Goal: Task Accomplishment & Management: Complete application form

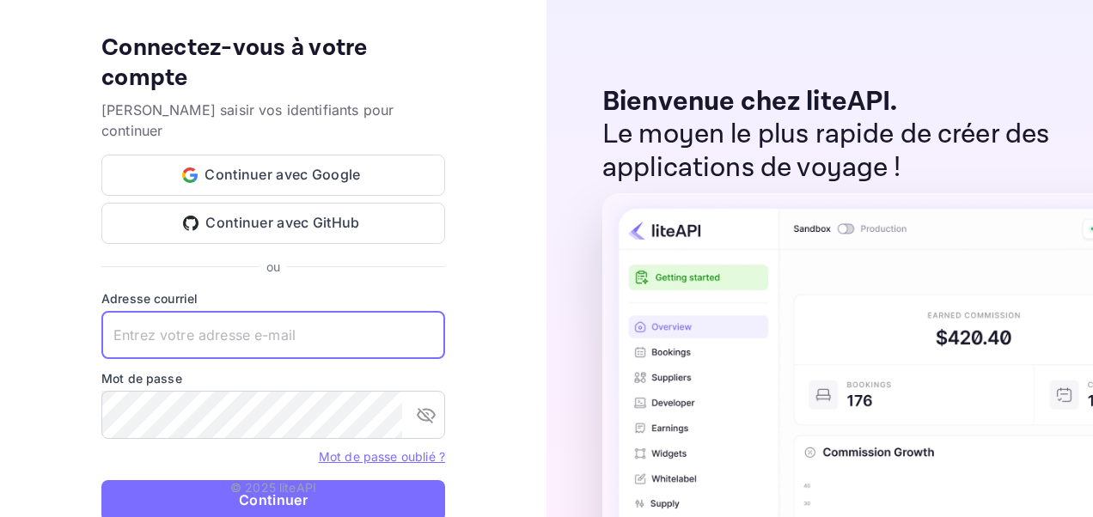
click at [306, 330] on input "text" at bounding box center [273, 335] width 344 height 48
type input "[EMAIL_ADDRESS][DOMAIN_NAME]"
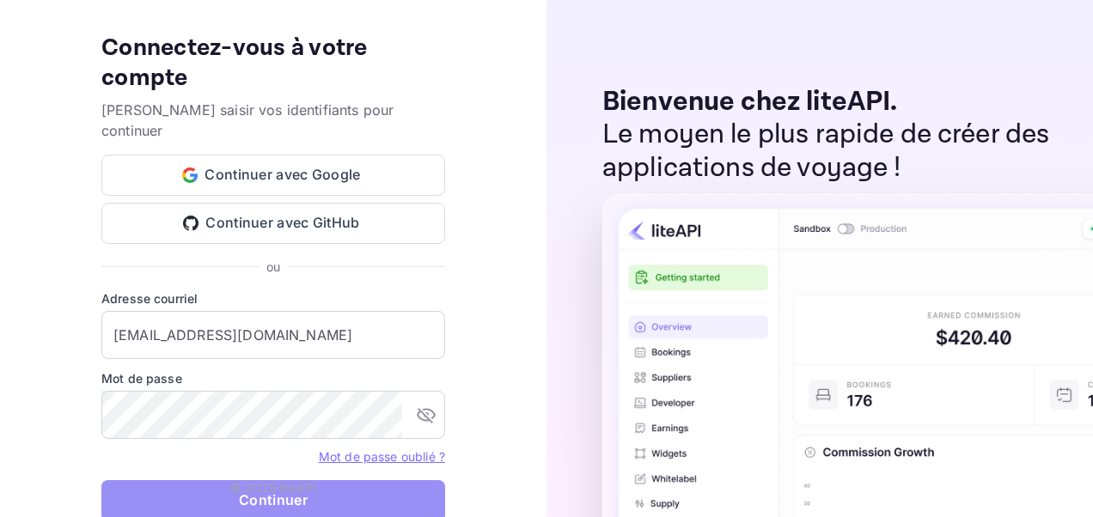
click at [160, 487] on button "Continuer" at bounding box center [273, 500] width 344 height 41
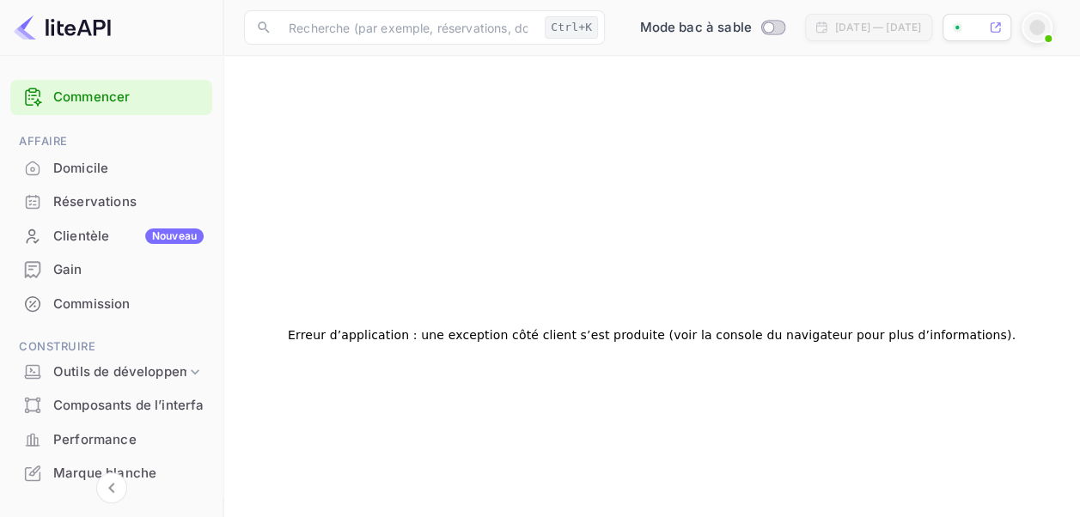
scroll to position [96, 0]
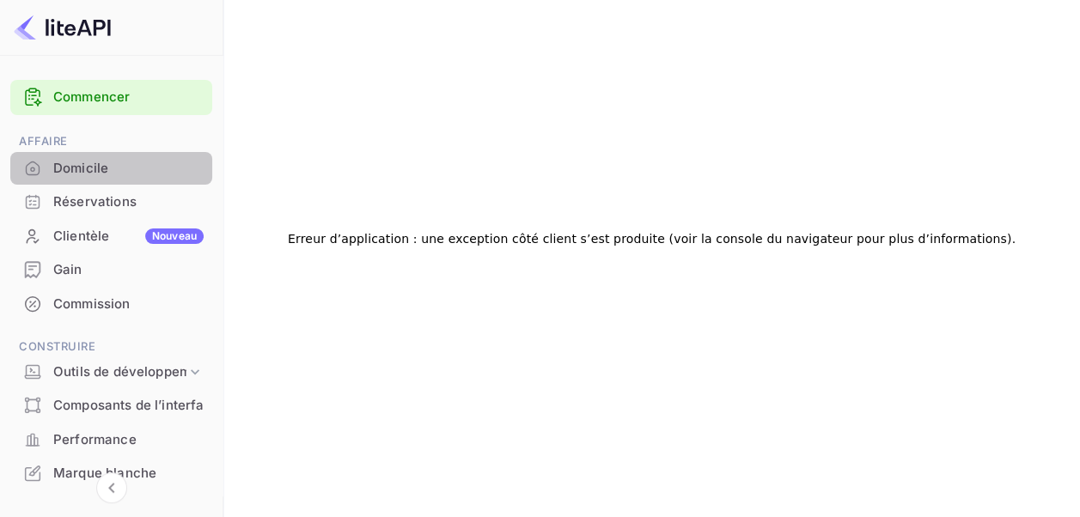
click at [113, 180] on div "Domicile" at bounding box center [111, 169] width 202 height 34
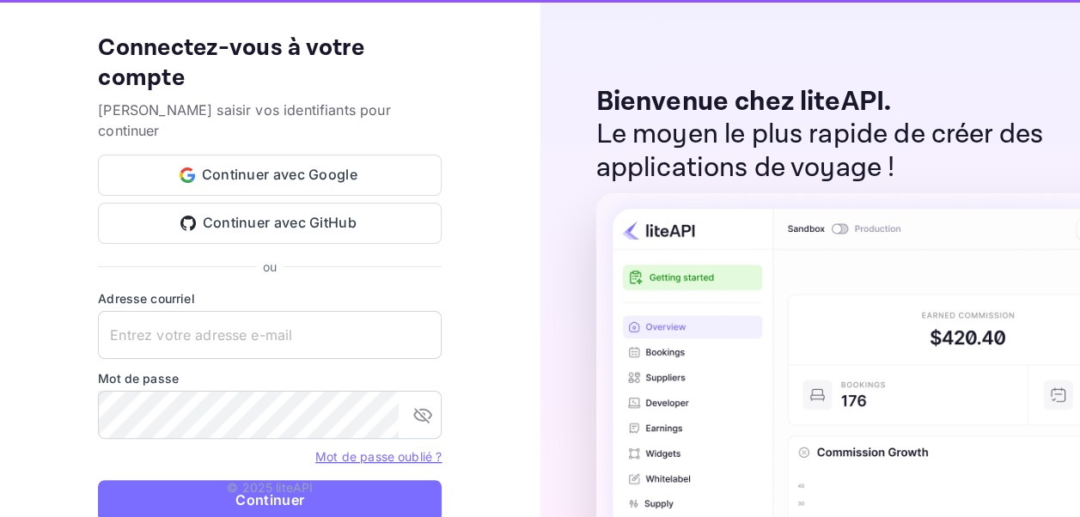
type input "z.essalbi@nuitee.com"
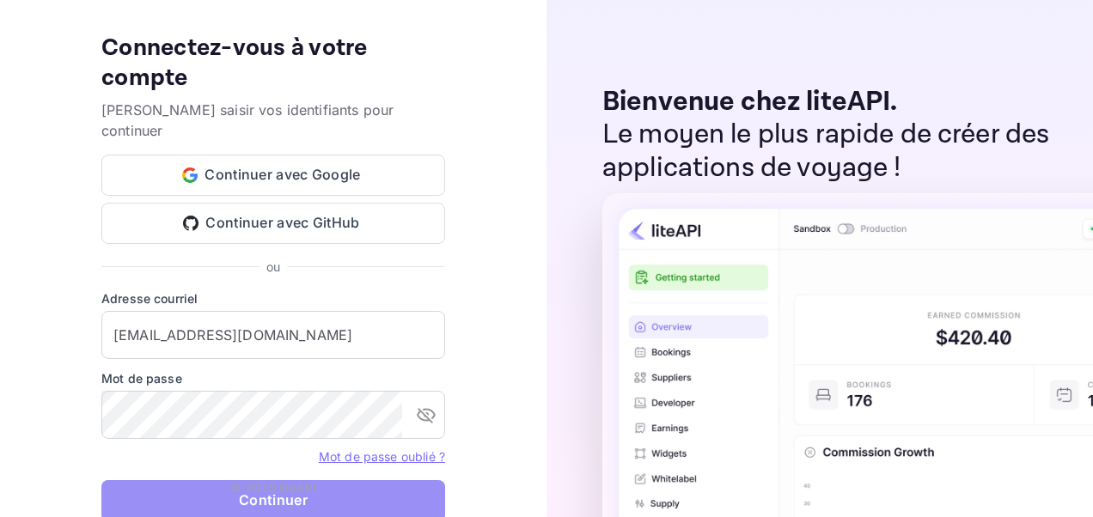
click at [122, 482] on button "Continuer" at bounding box center [273, 500] width 344 height 41
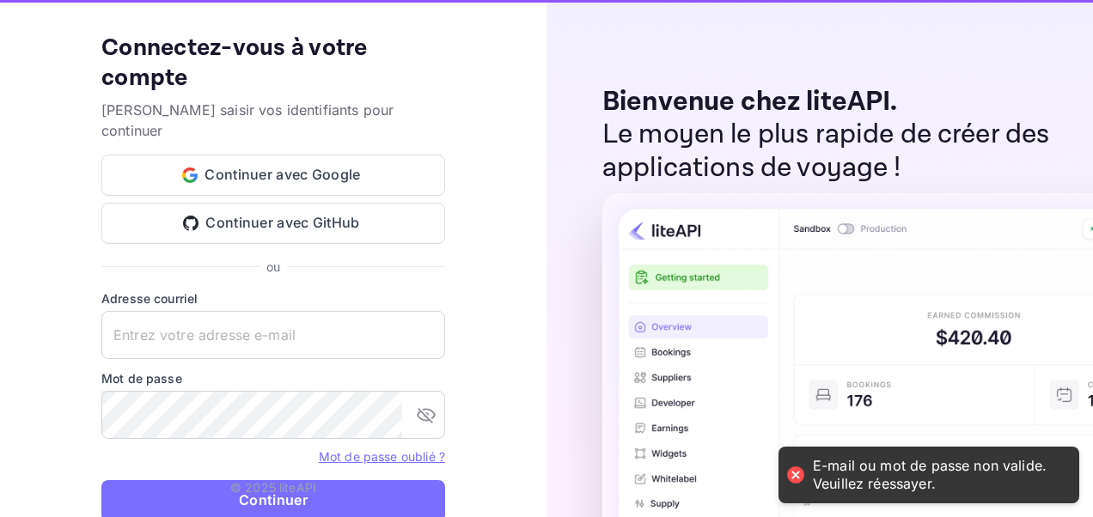
type input "[EMAIL_ADDRESS][DOMAIN_NAME]"
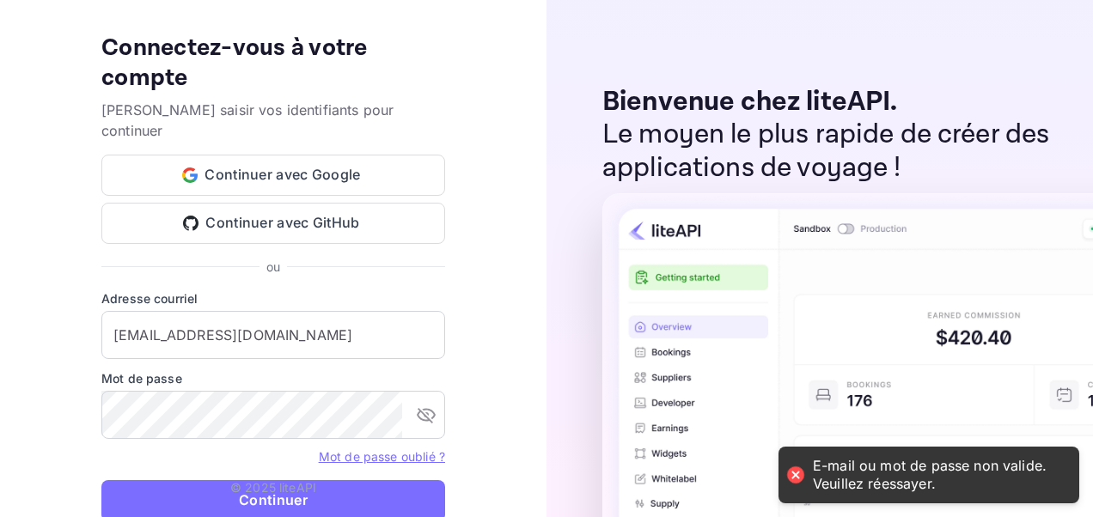
click at [122, 482] on button "Continuer" at bounding box center [273, 500] width 344 height 41
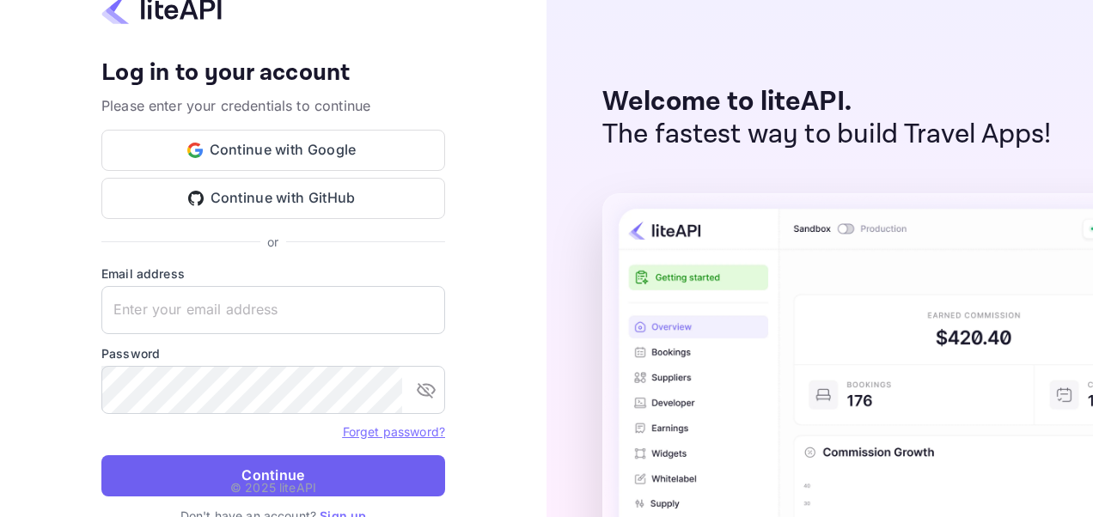
type input "[EMAIL_ADDRESS][DOMAIN_NAME]"
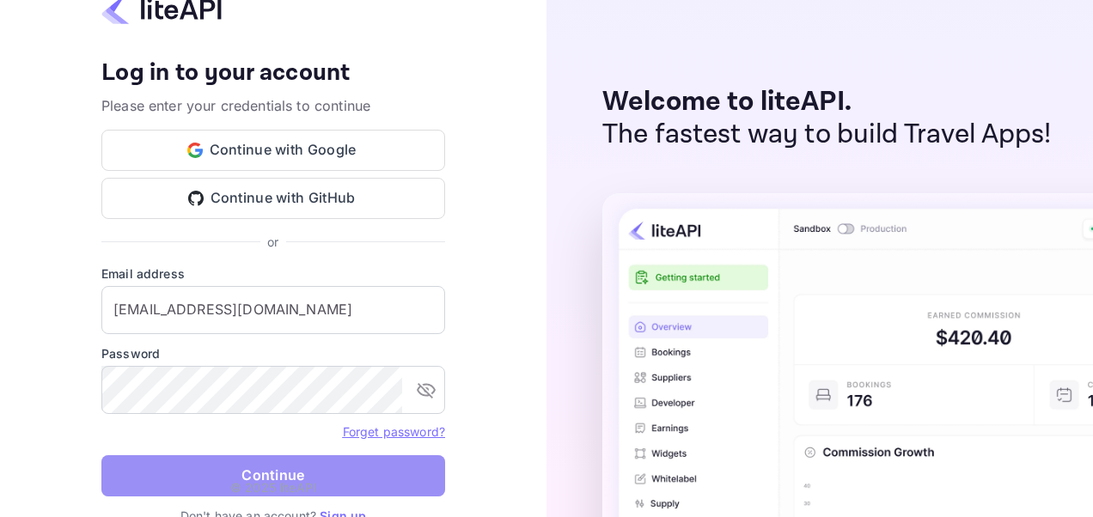
click at [134, 470] on button "Continue" at bounding box center [273, 475] width 344 height 41
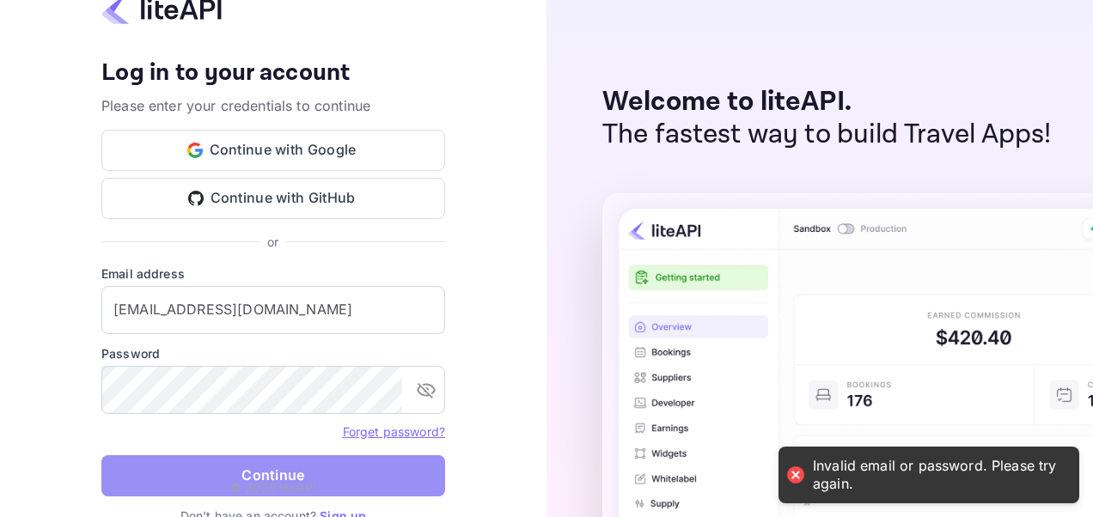
click at [134, 470] on button "Continue" at bounding box center [273, 475] width 344 height 41
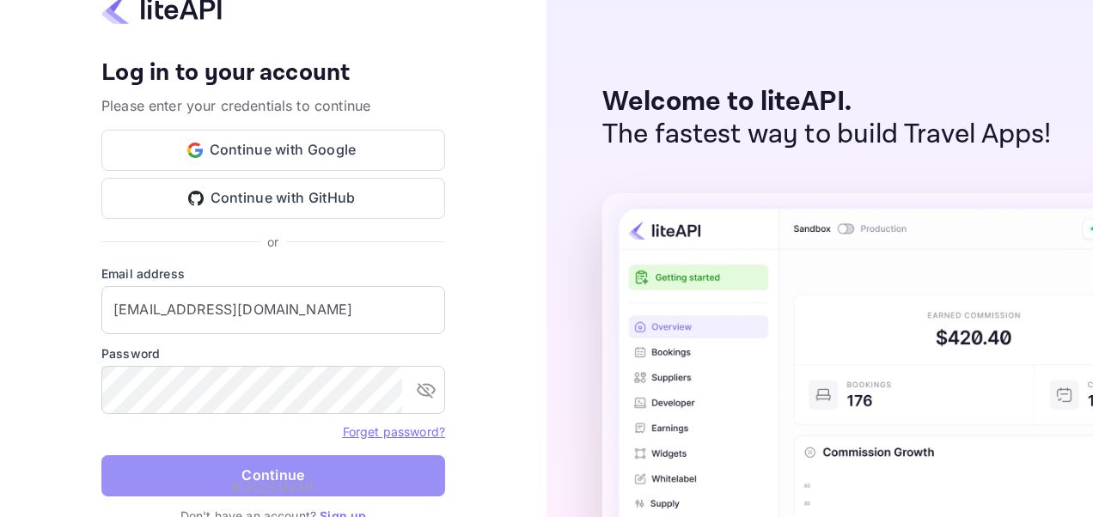
click at [134, 470] on button "Continue" at bounding box center [273, 475] width 344 height 41
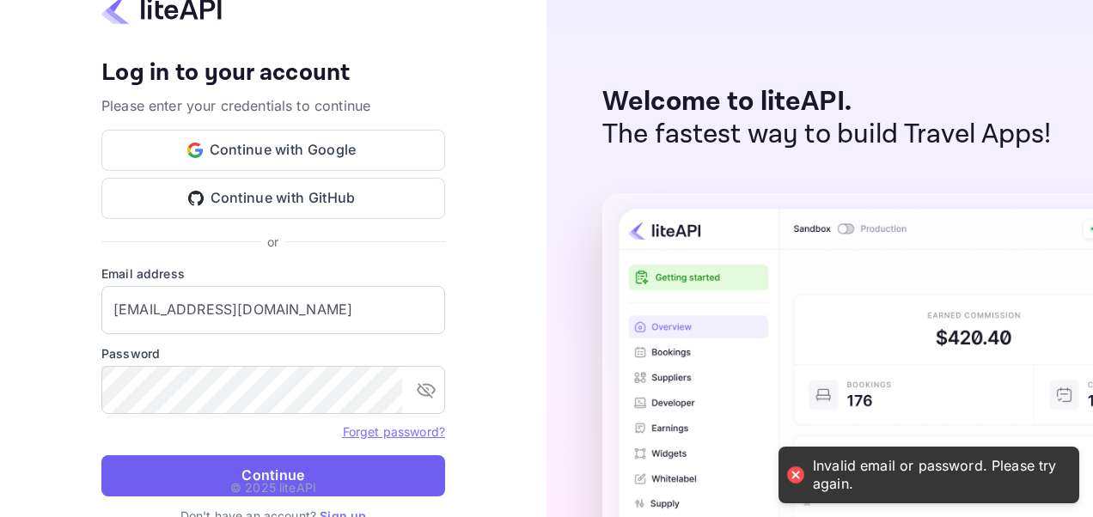
click at [134, 470] on button "Continue" at bounding box center [273, 475] width 344 height 41
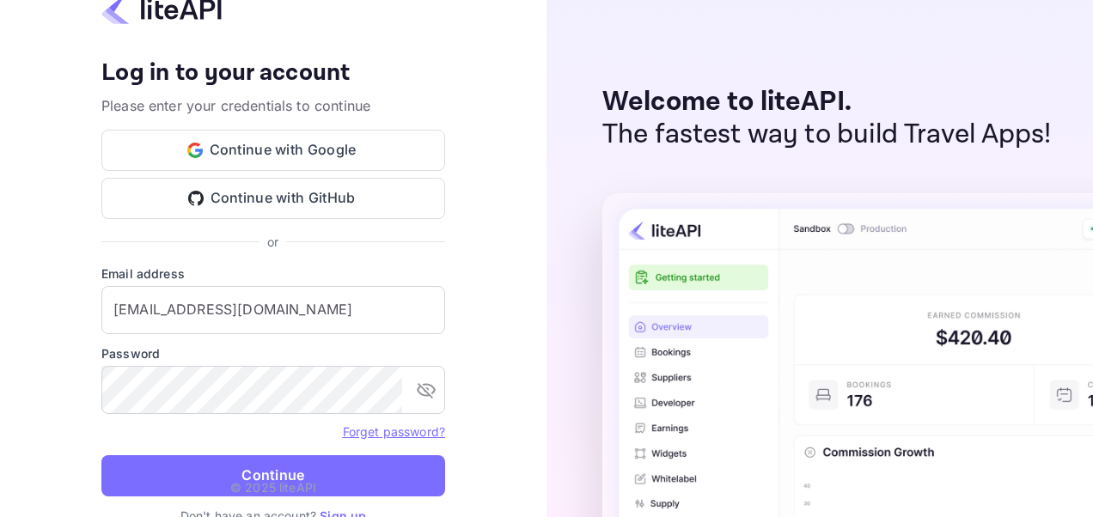
click at [0, 180] on html "Your account has been created successfully, a confirmation link has been sent t…" at bounding box center [546, 258] width 1093 height 517
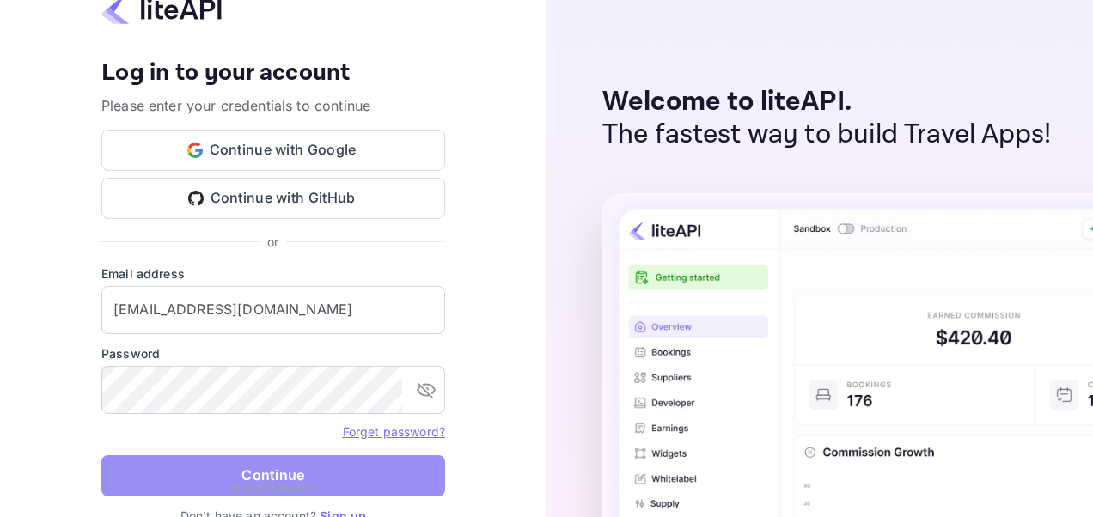
click at [153, 484] on button "Continue" at bounding box center [273, 475] width 344 height 41
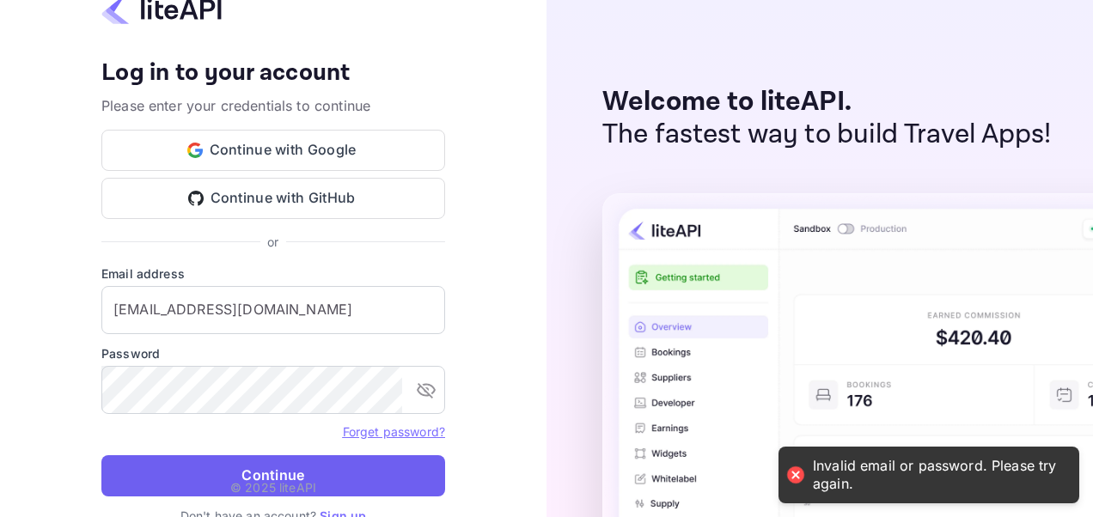
click at [153, 484] on button "Continue" at bounding box center [273, 475] width 344 height 41
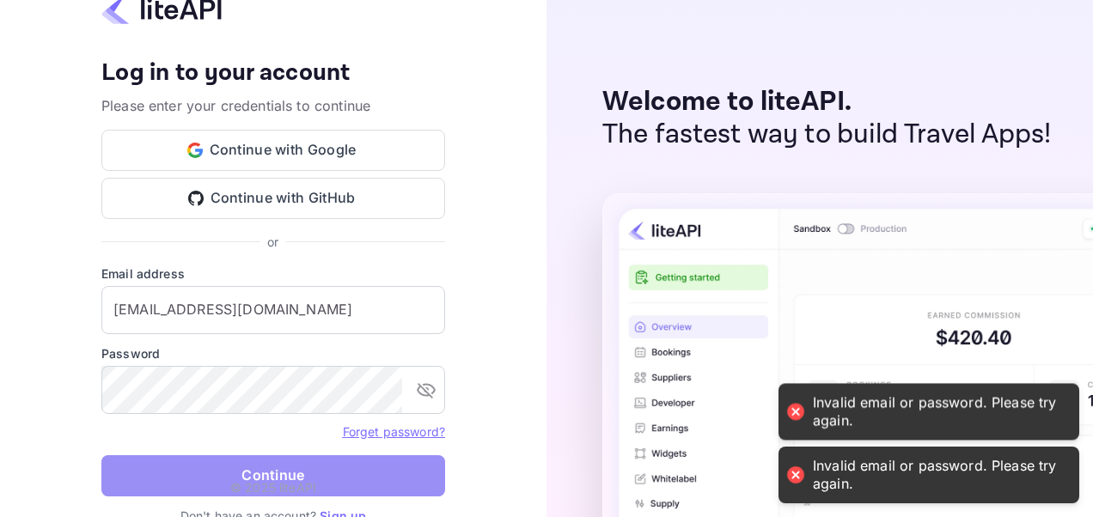
click at [153, 484] on button "Continue" at bounding box center [273, 475] width 344 height 41
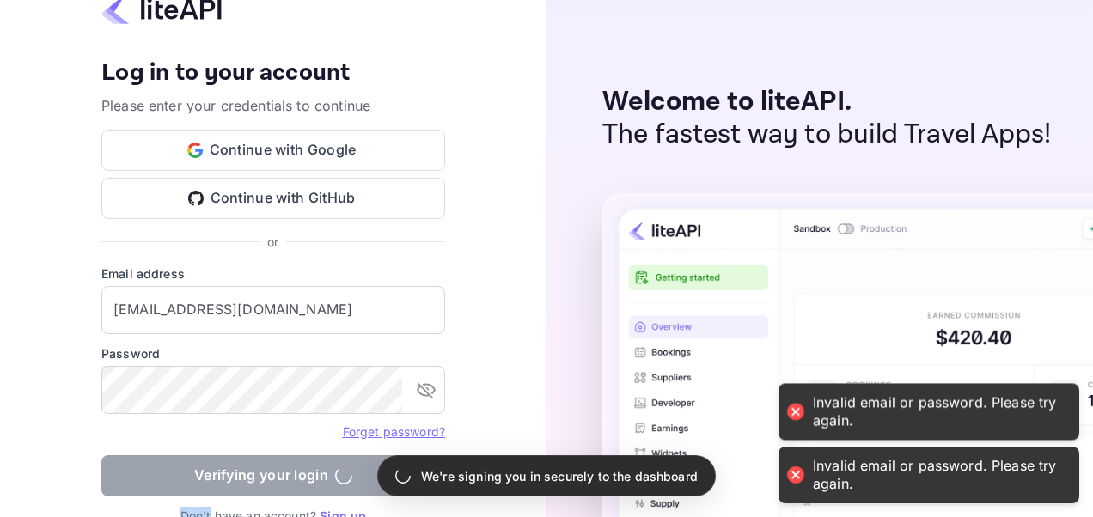
click at [153, 484] on form "Email address z.essalbi@nuitee.com ​ Password ​ Forget password? Verifying your…" at bounding box center [273, 386] width 344 height 242
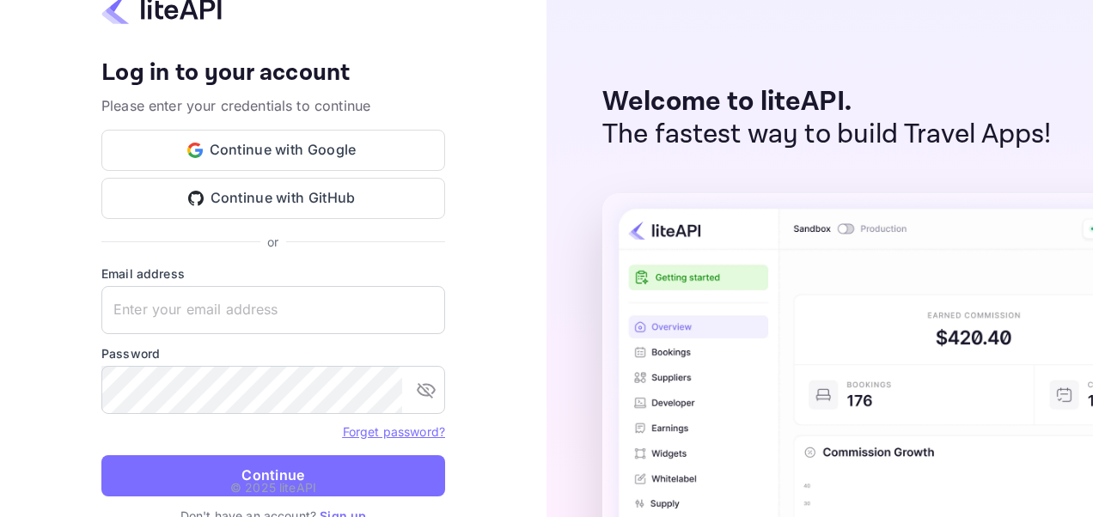
type input "[EMAIL_ADDRESS][DOMAIN_NAME]"
click at [338, 514] on link "Sign up" at bounding box center [343, 516] width 46 height 15
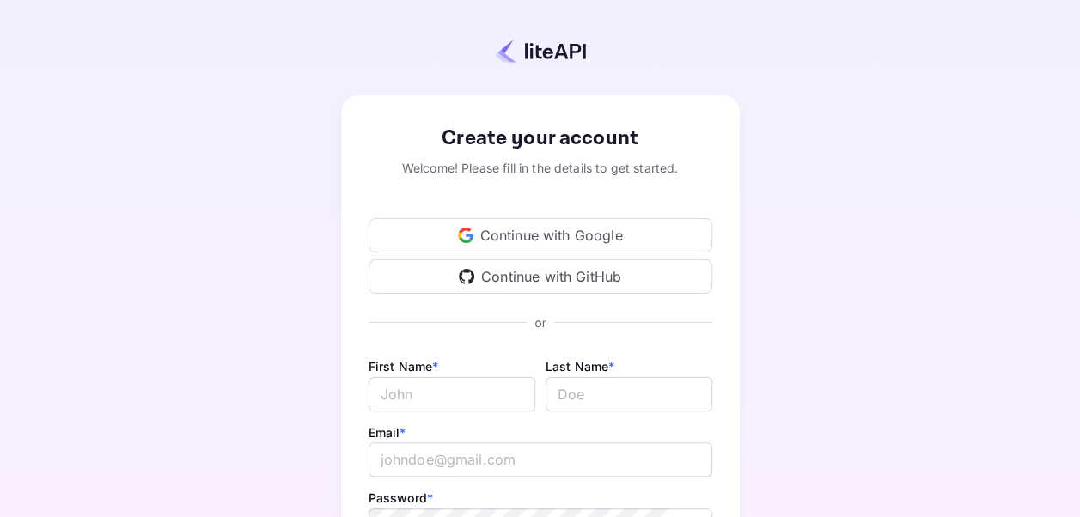
type input "z.essalbi@nuitee.com"
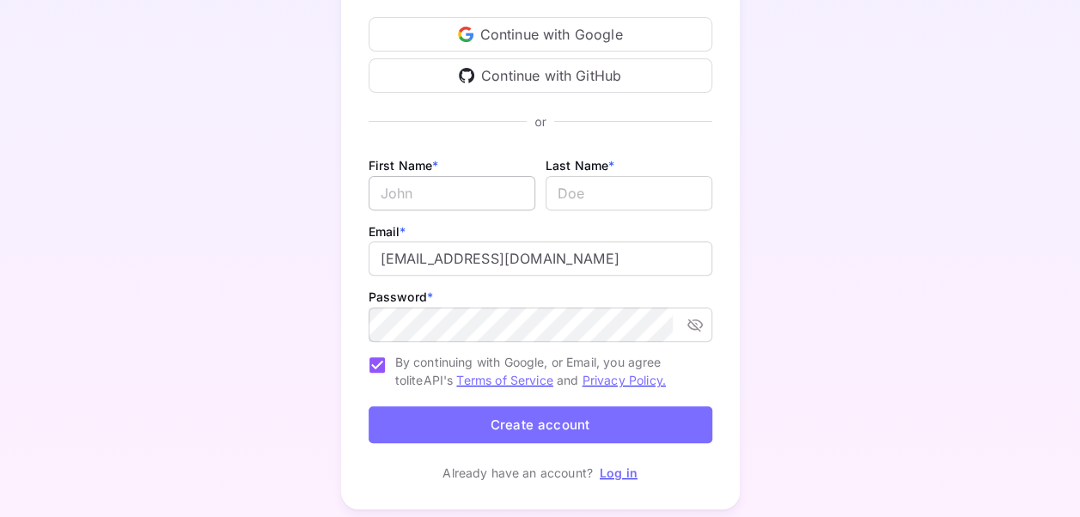
scroll to position [73, 0]
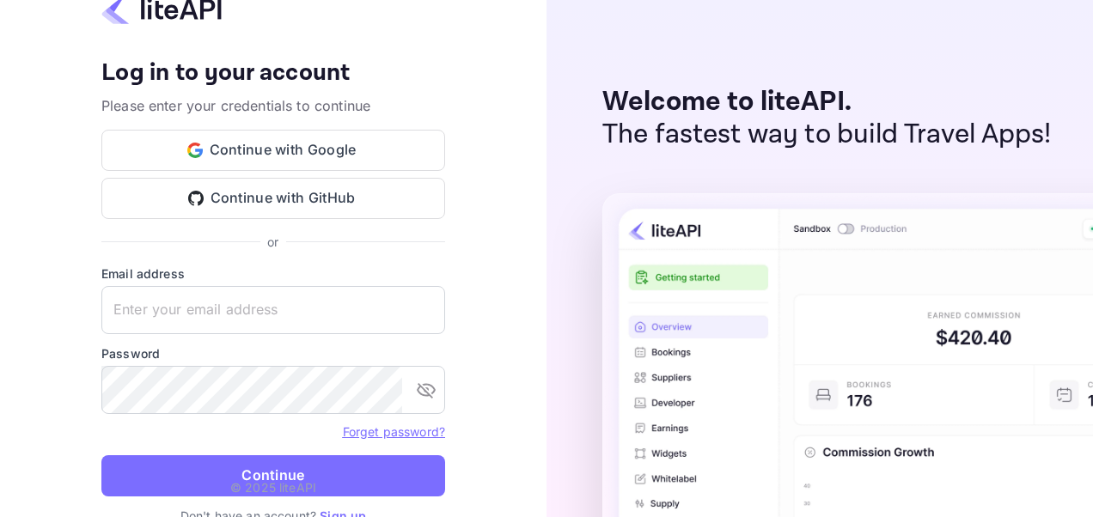
type input "[EMAIL_ADDRESS][DOMAIN_NAME]"
click at [328, 511] on link "Sign up" at bounding box center [343, 516] width 46 height 15
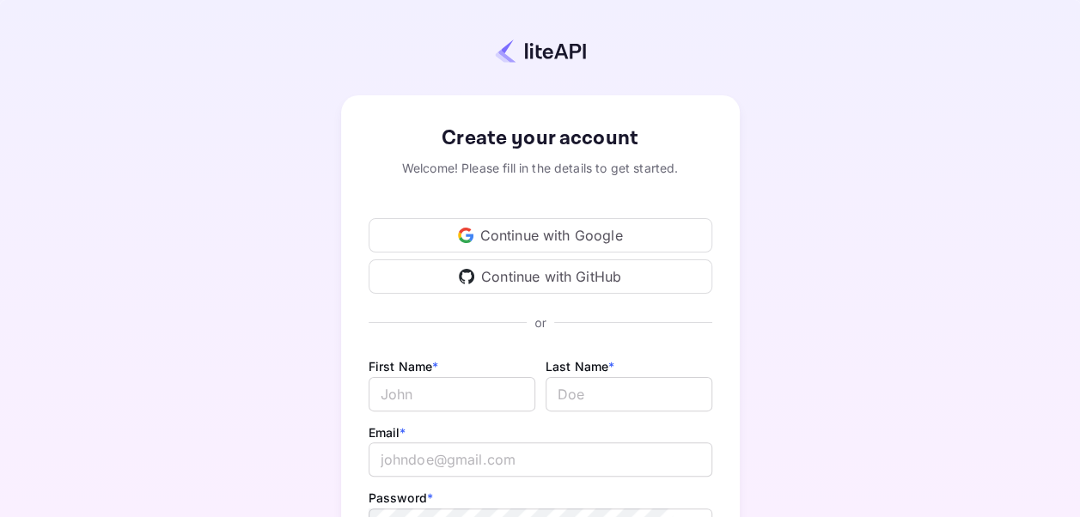
type input "z.essalbi@nuitee.com"
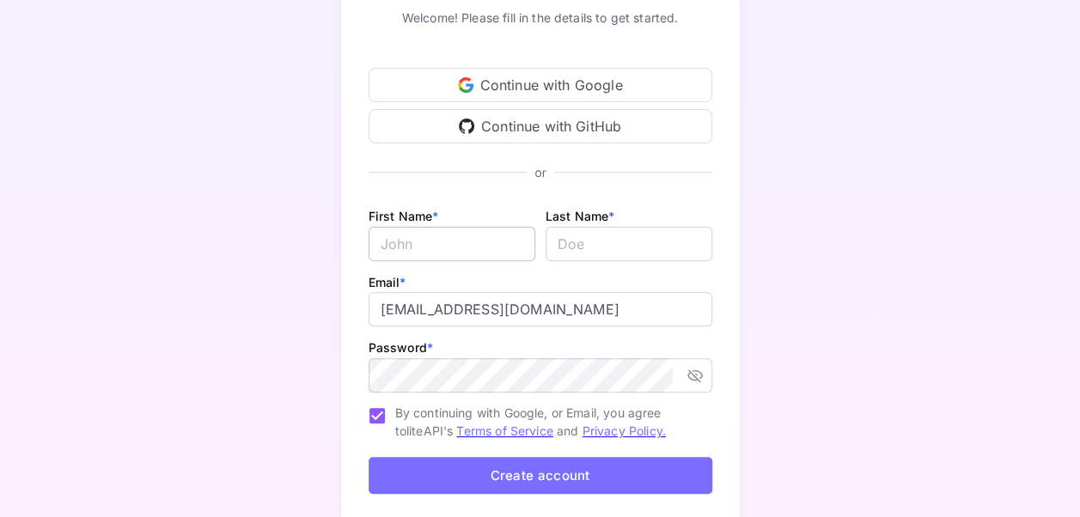
scroll to position [161, 0]
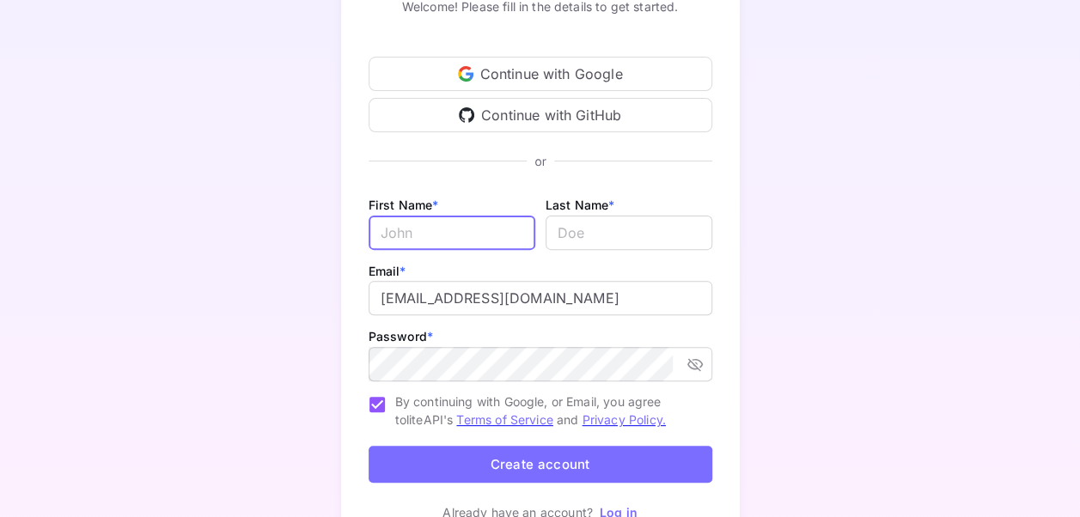
click at [440, 234] on input "Email *" at bounding box center [452, 233] width 167 height 34
type input "Zouhair"
click at [585, 210] on label "Last Name *" at bounding box center [580, 205] width 70 height 15
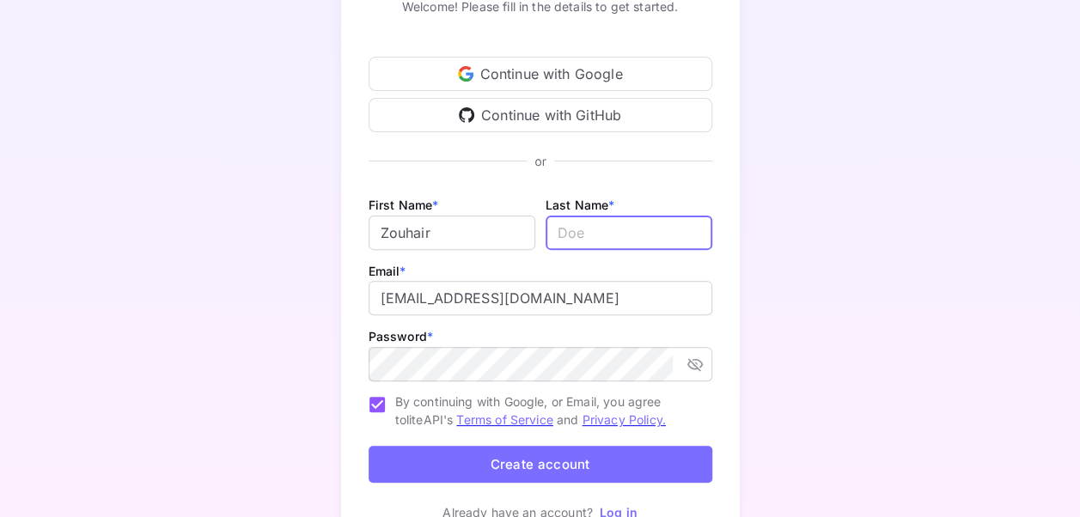
click at [582, 220] on input "lastName" at bounding box center [628, 233] width 167 height 34
type input "Essalbi"
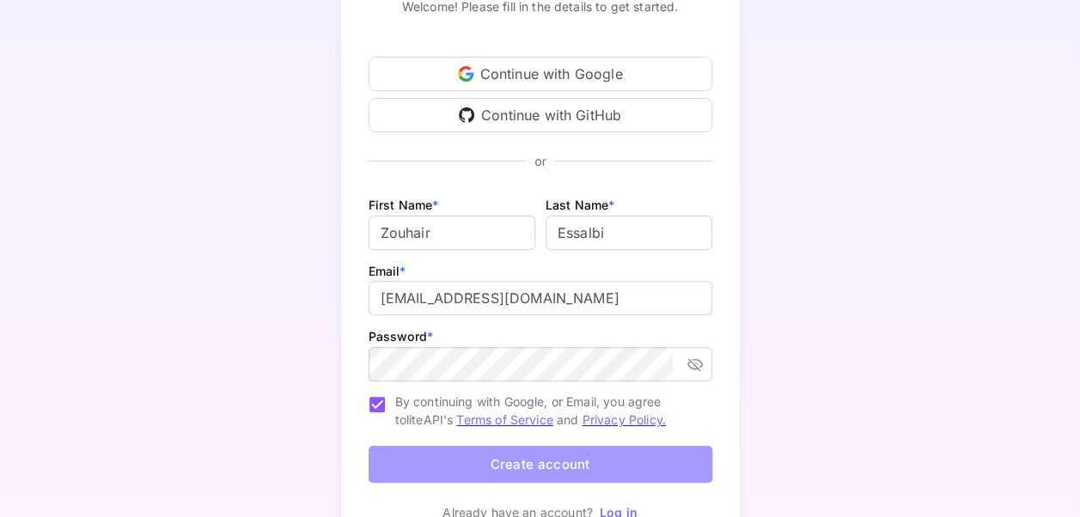
click at [460, 461] on button "Create account" at bounding box center [541, 464] width 344 height 37
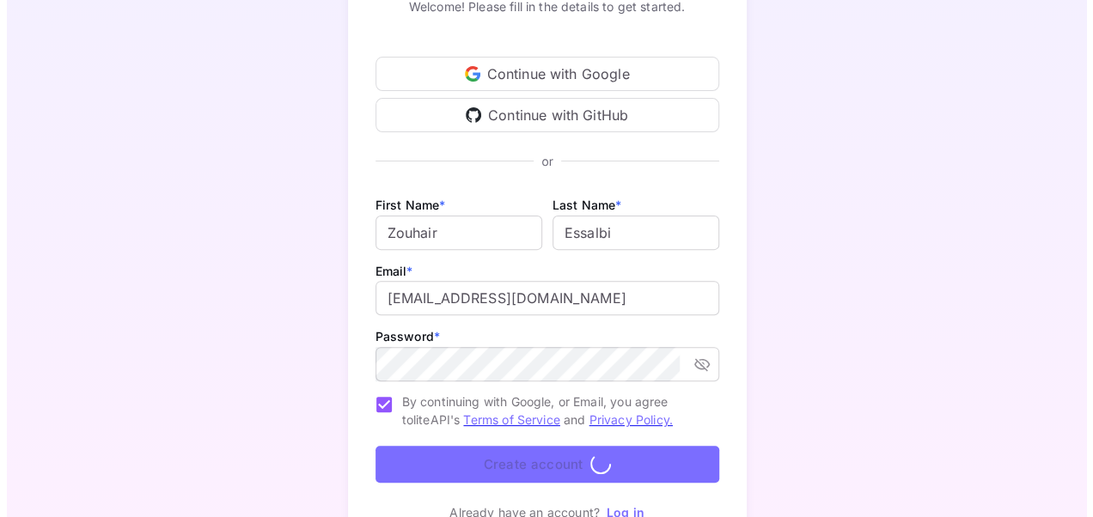
scroll to position [0, 0]
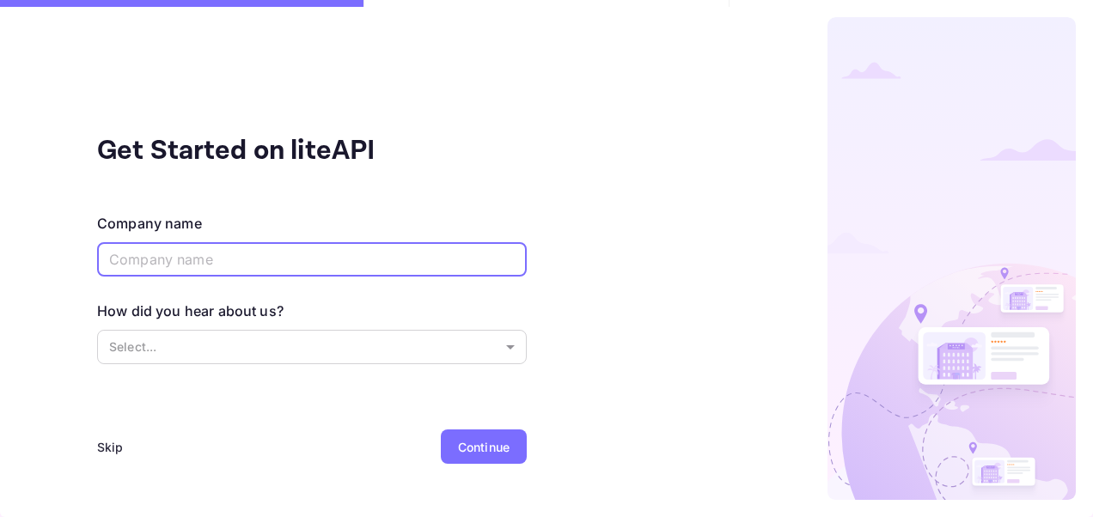
click at [493, 264] on input "text" at bounding box center [312, 259] width 430 height 34
type input "Nuitee"
click at [503, 345] on body "Get Started on liteAPI Company name Nuitee ​ How did you hear about us? Select.…" at bounding box center [546, 258] width 1093 height 517
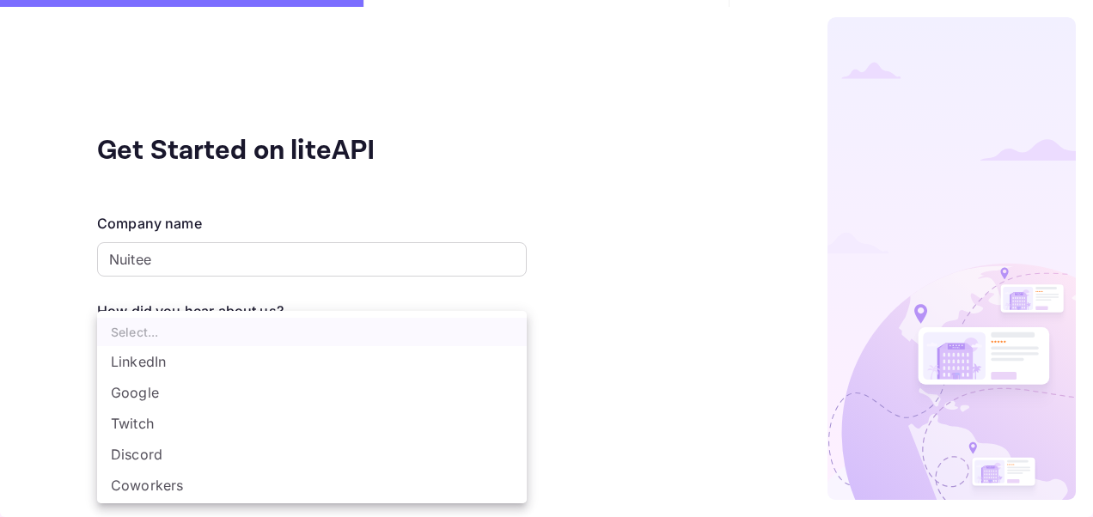
click at [593, 349] on div at bounding box center [546, 258] width 1093 height 517
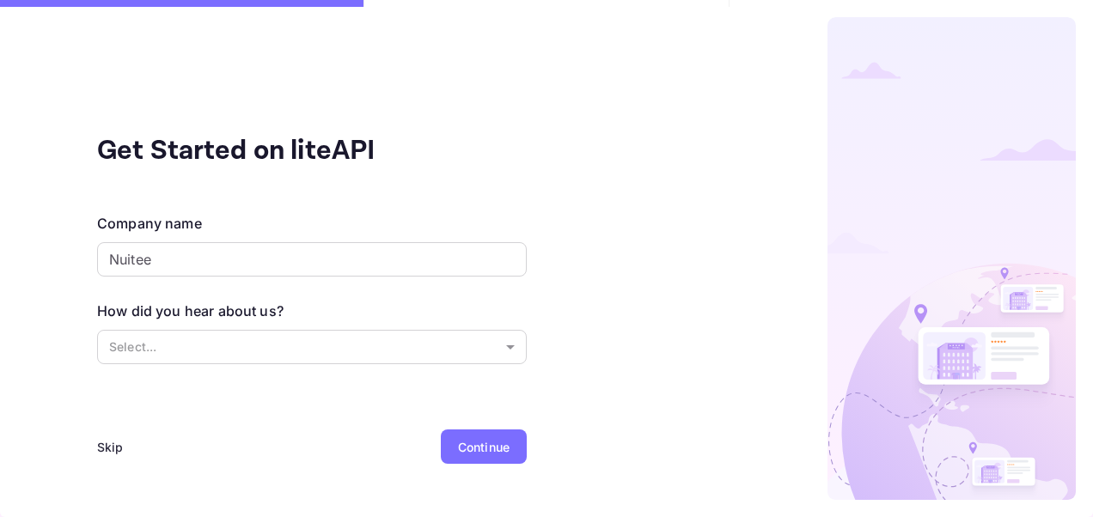
click at [104, 449] on div "Skip" at bounding box center [110, 447] width 27 height 18
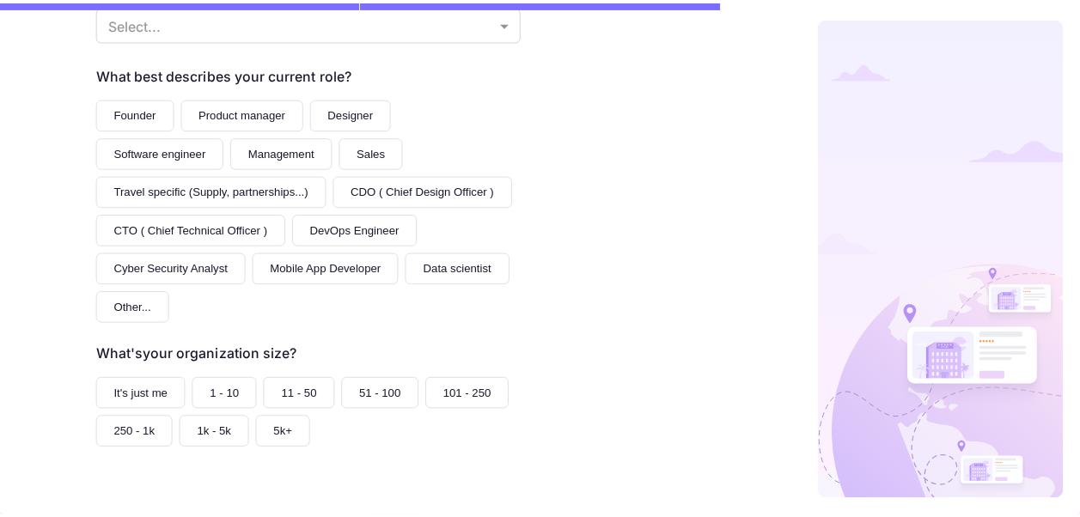
scroll to position [310, 0]
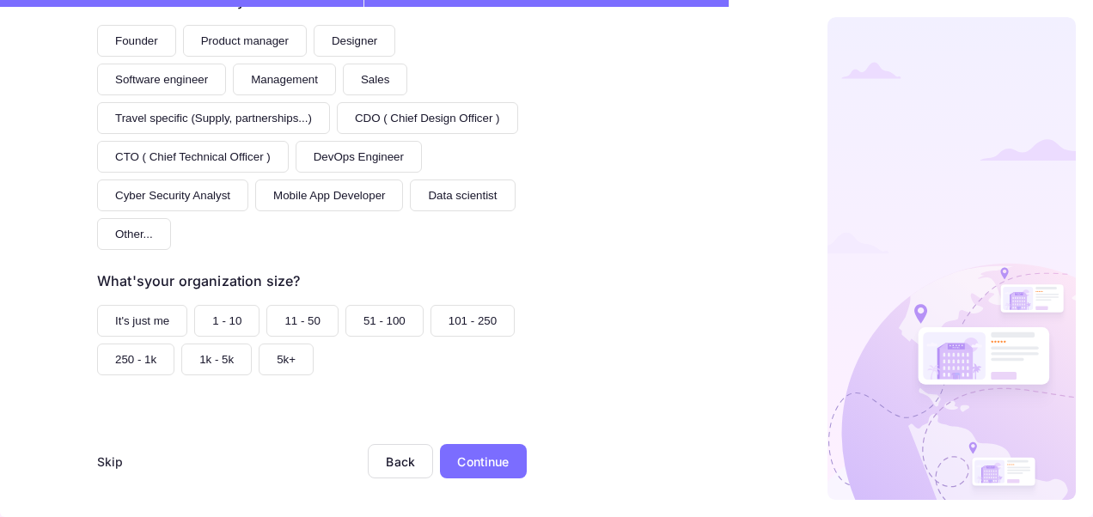
click at [97, 466] on div "Skip" at bounding box center [110, 462] width 27 height 18
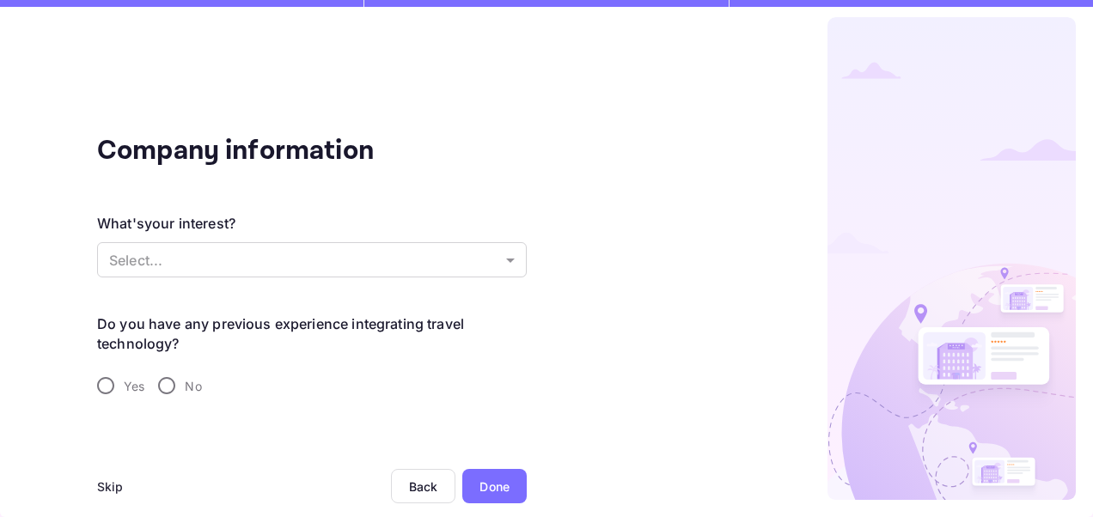
click at [108, 485] on div "Skip" at bounding box center [110, 487] width 27 height 18
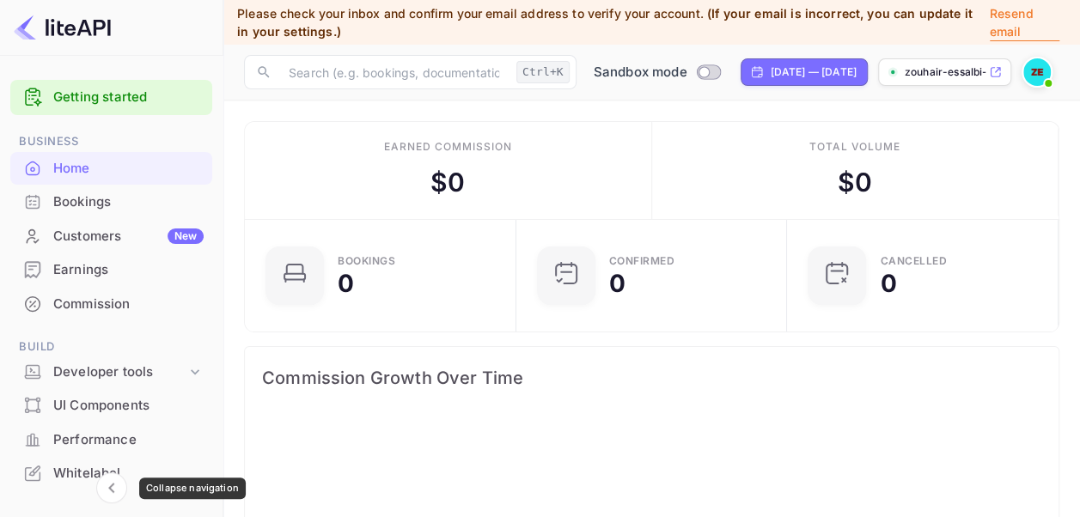
scroll to position [265, 248]
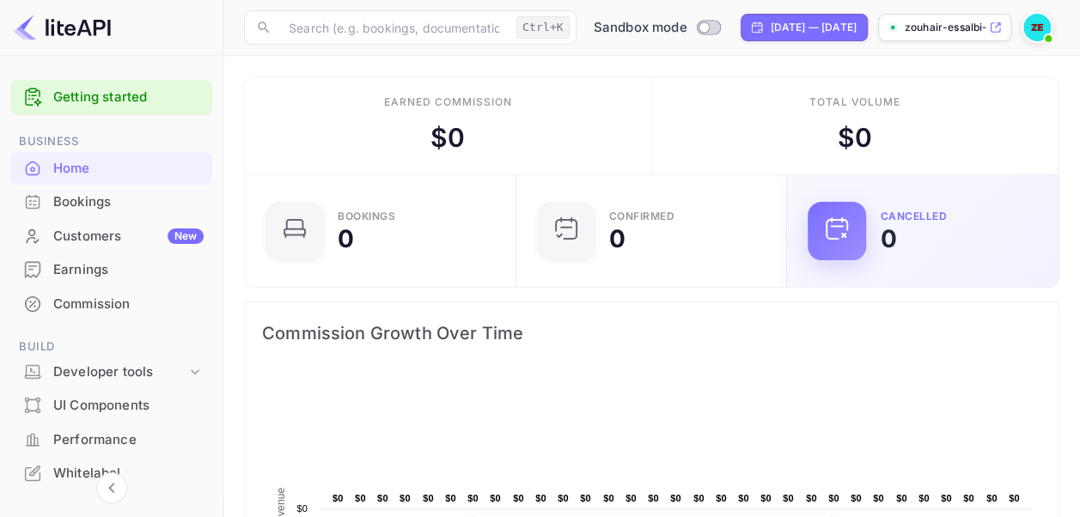
click at [1026, 240] on div "CANCELLED 0" at bounding box center [958, 231] width 157 height 40
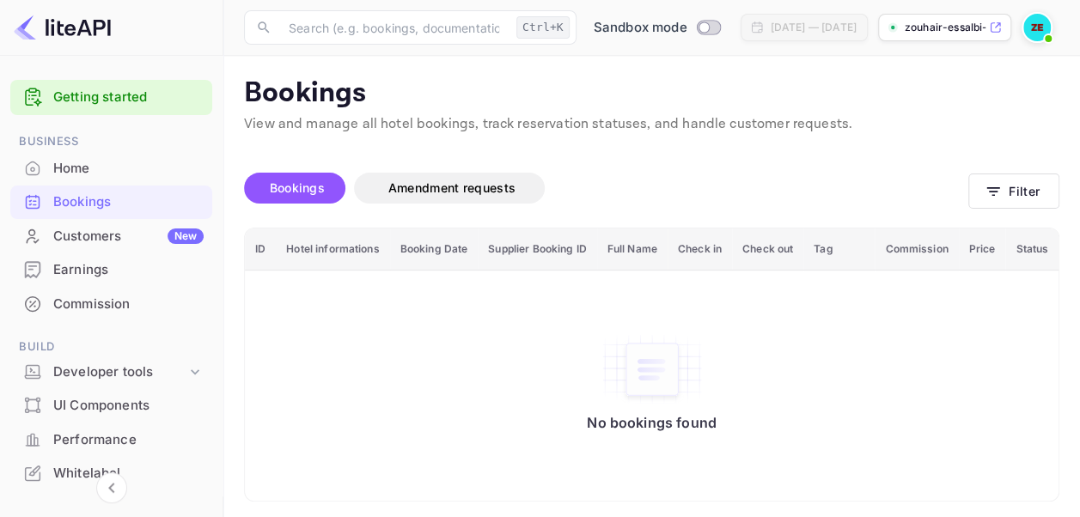
click at [335, 480] on div "No bookings found" at bounding box center [651, 386] width 779 height 207
click at [72, 26] on img at bounding box center [62, 27] width 97 height 27
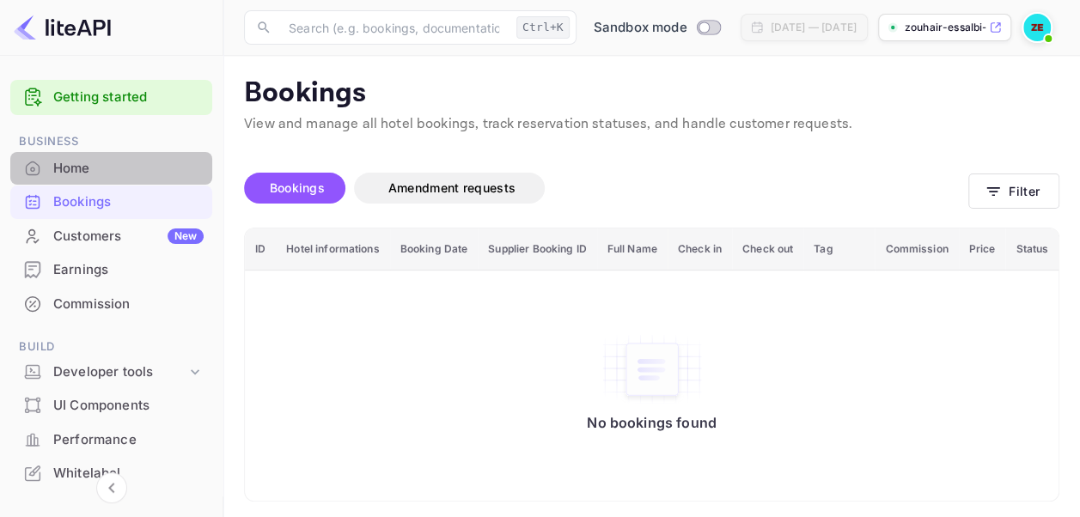
click at [120, 172] on div "Home" at bounding box center [128, 169] width 150 height 20
